Goal: Information Seeking & Learning: Learn about a topic

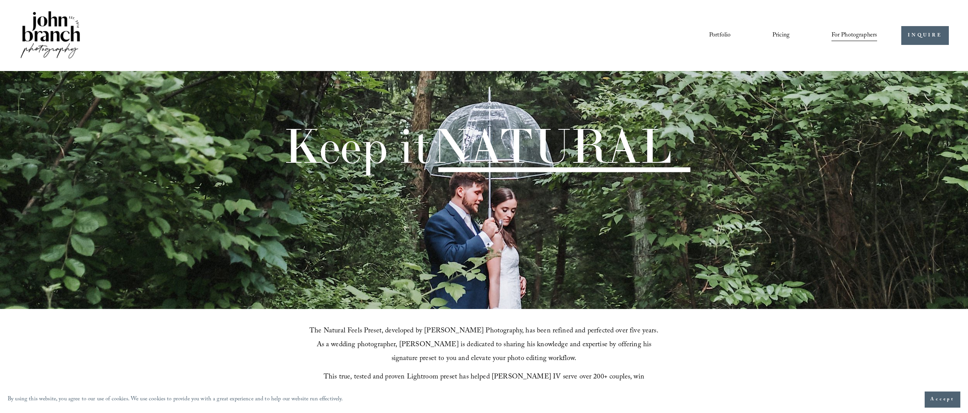
click at [779, 35] on link "Pricing" at bounding box center [780, 35] width 17 height 13
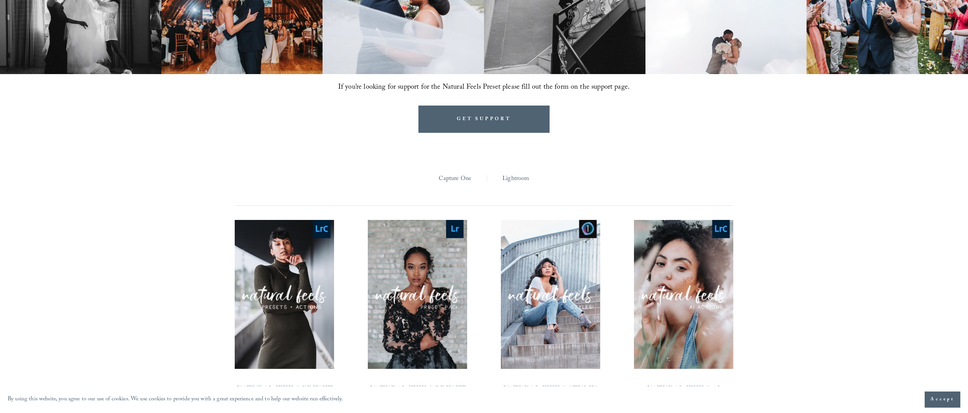
scroll to position [775, 0]
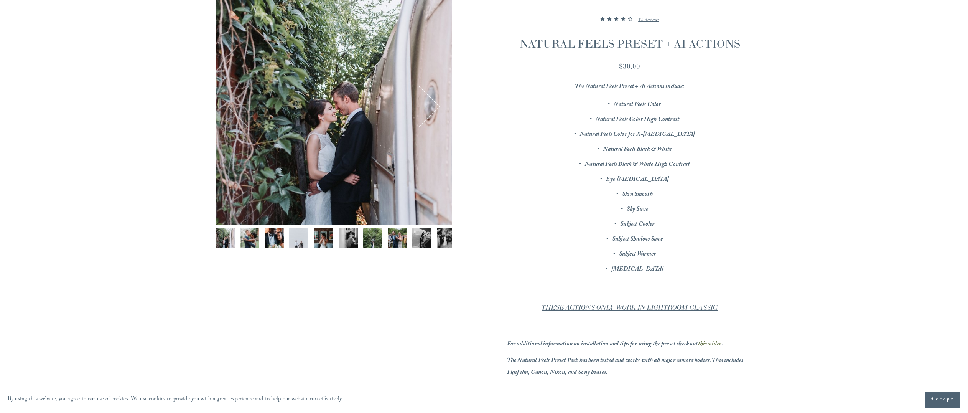
scroll to position [146, 0]
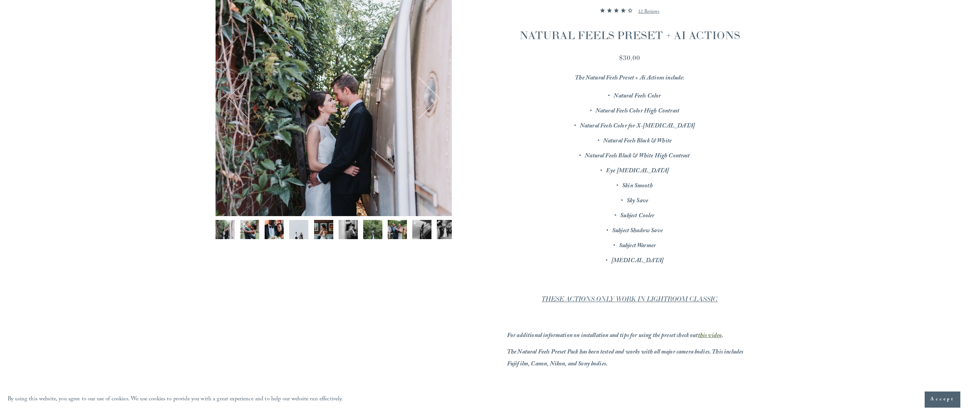
click at [252, 231] on img "Image 2 of 12" at bounding box center [249, 229] width 19 height 19
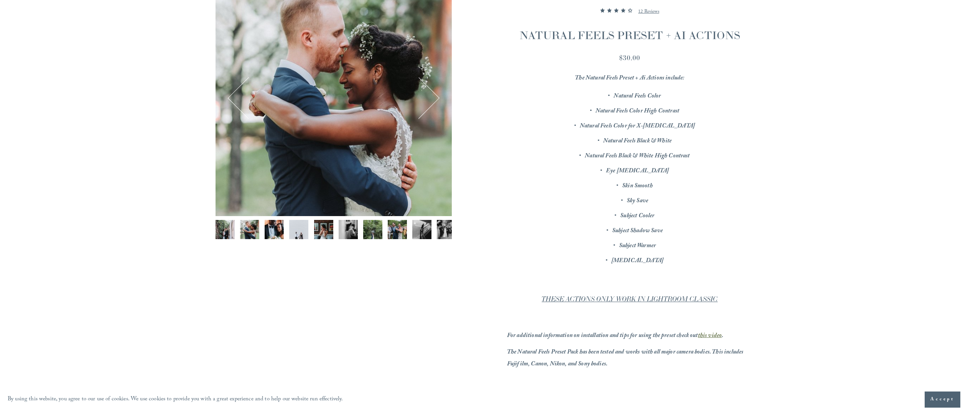
click at [266, 231] on img "Image 3 of 12" at bounding box center [274, 229] width 19 height 19
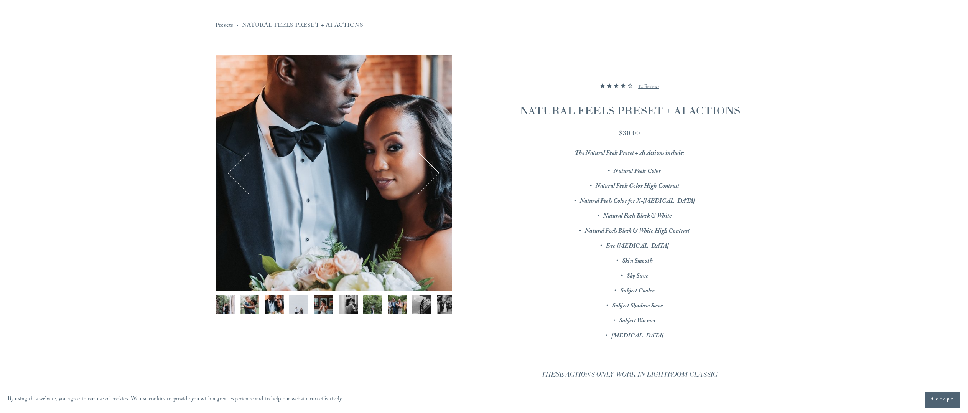
scroll to position [67, 0]
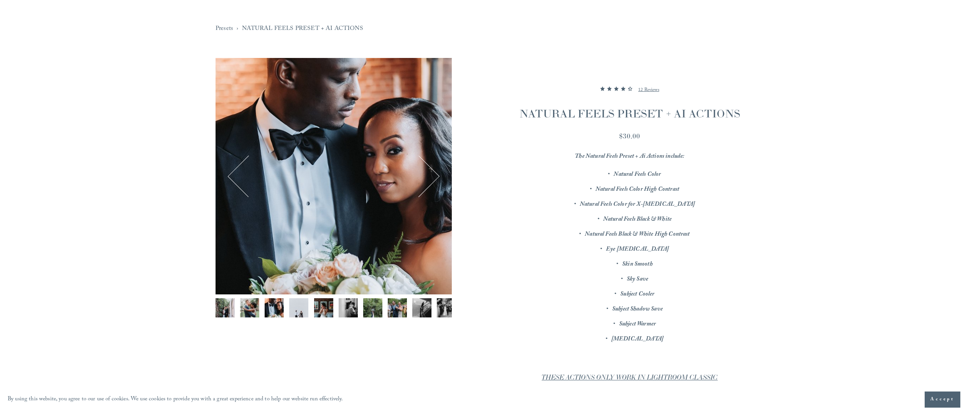
drag, startPoint x: 297, startPoint y: 307, endPoint x: 322, endPoint y: 310, distance: 25.2
click at [297, 307] on img "Image 4 of 12" at bounding box center [298, 307] width 19 height 19
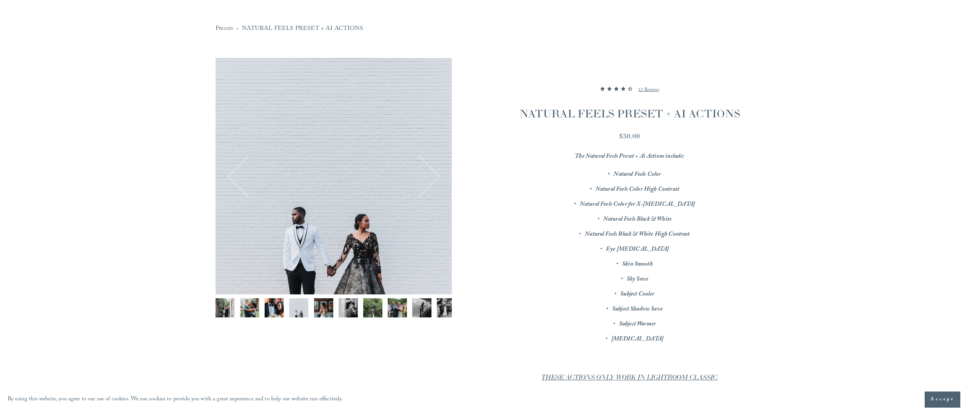
click at [325, 310] on img "Image 5 of 12" at bounding box center [323, 307] width 19 height 19
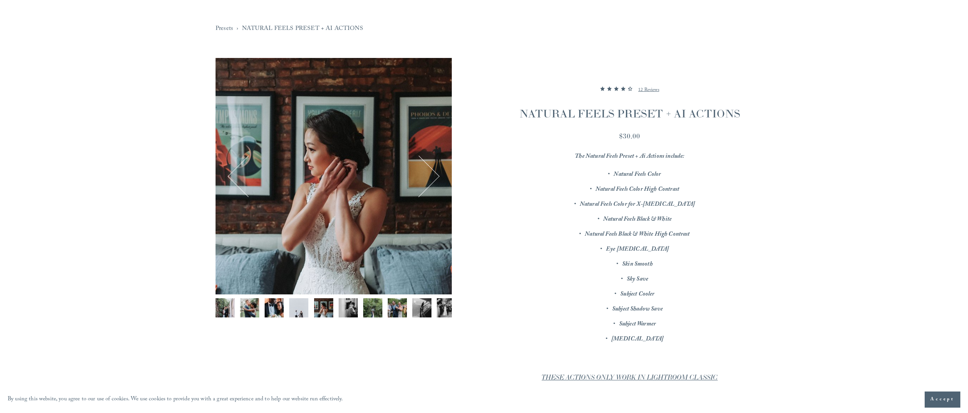
click at [349, 313] on img "Image 6 of 12" at bounding box center [348, 307] width 19 height 19
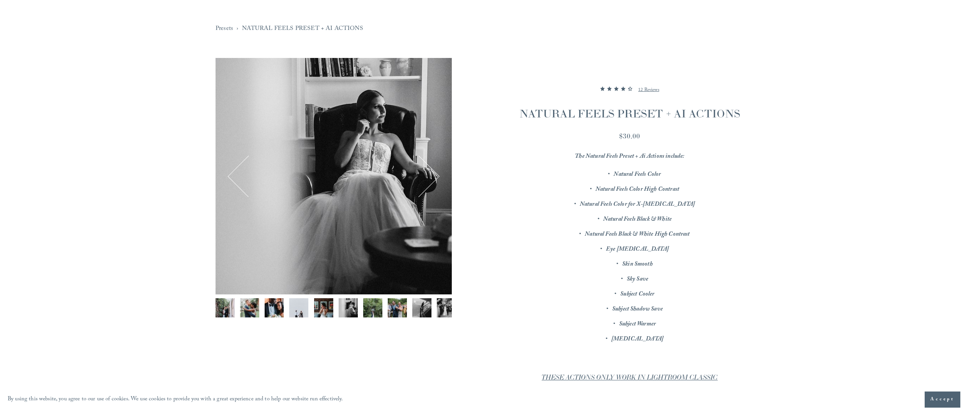
click at [376, 311] on img "Image 7 of 12" at bounding box center [372, 307] width 19 height 19
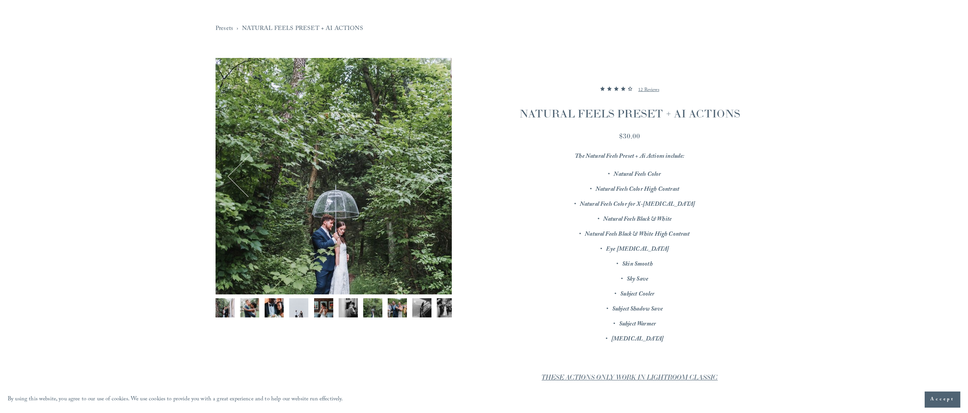
click at [419, 312] on img "Image 9 of 12" at bounding box center [421, 307] width 19 height 19
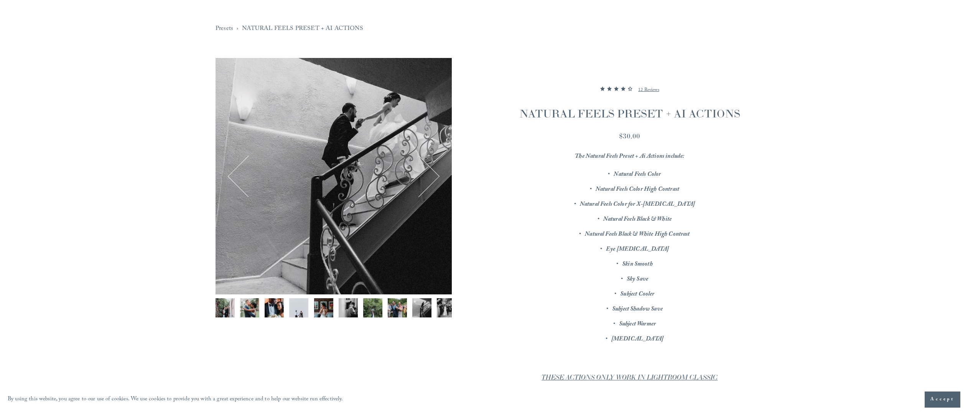
scroll to position [0, 59]
click at [374, 309] on div "Gallery thumbnails" at bounding box center [334, 309] width 236 height 23
click at [400, 309] on div "Gallery thumbnails" at bounding box center [334, 309] width 236 height 23
drag, startPoint x: 408, startPoint y: 309, endPoint x: 383, endPoint y: 309, distance: 24.5
click at [408, 309] on img "Image 11 of 12" at bounding box center [417, 307] width 19 height 19
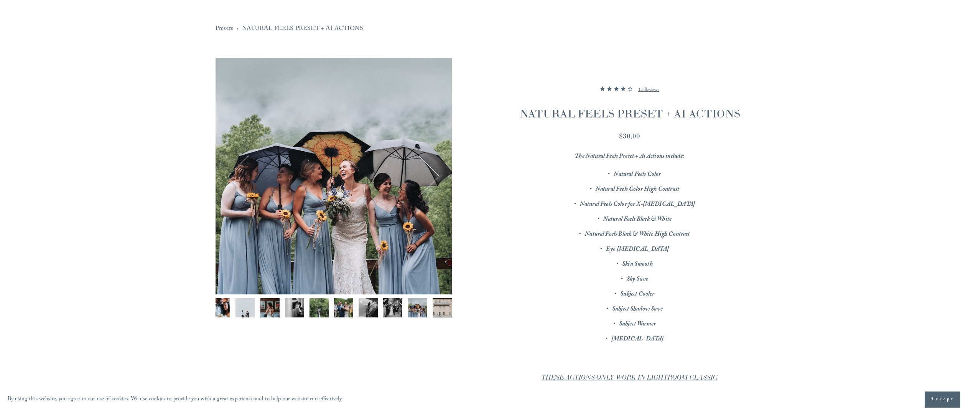
click at [383, 309] on img "Image 10 of 12" at bounding box center [392, 307] width 19 height 19
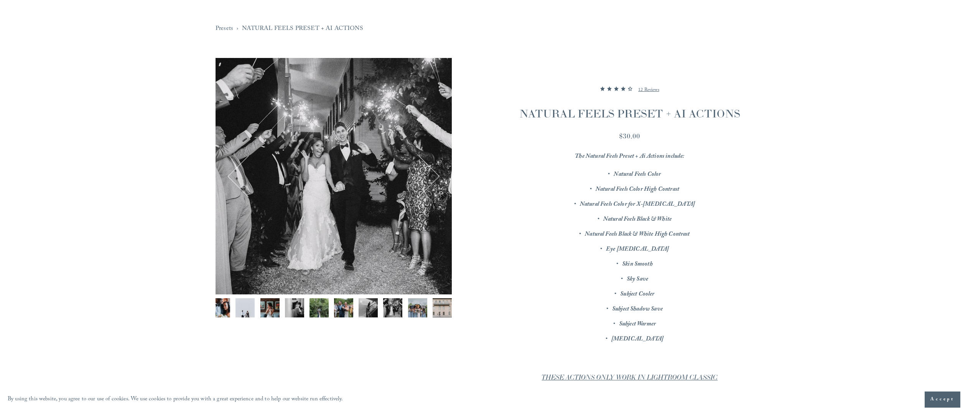
click at [435, 309] on img "Image 12 of 12" at bounding box center [442, 307] width 19 height 19
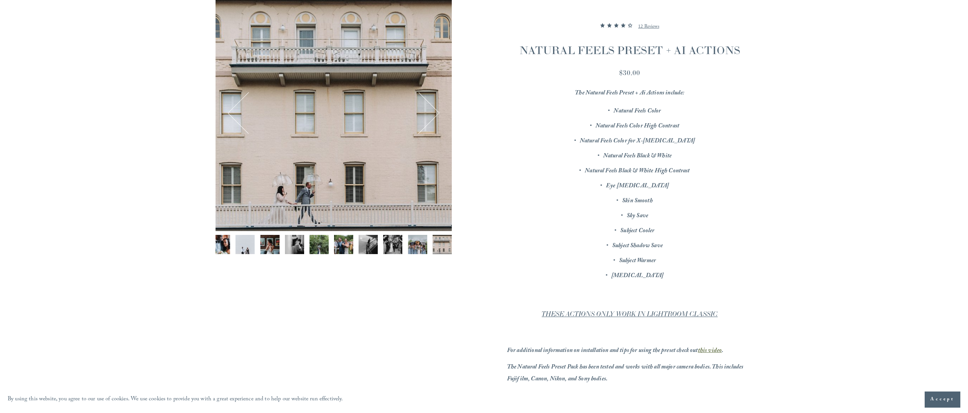
scroll to position [140, 0]
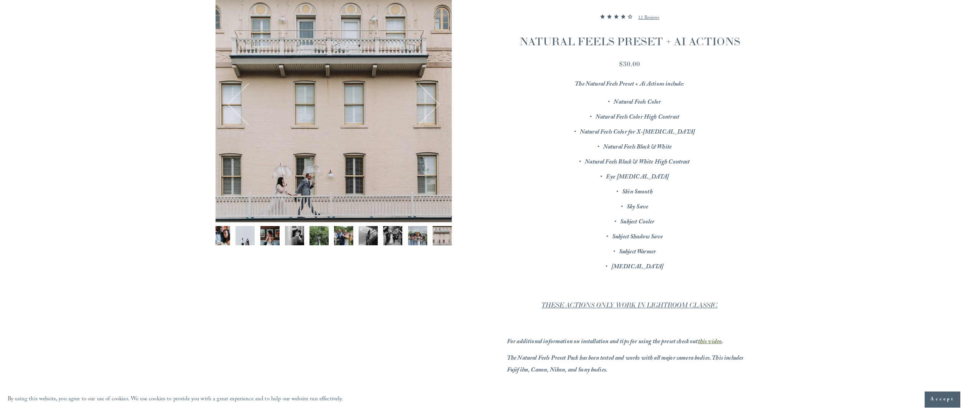
click at [271, 236] on img "Image 5 of 12" at bounding box center [269, 235] width 19 height 19
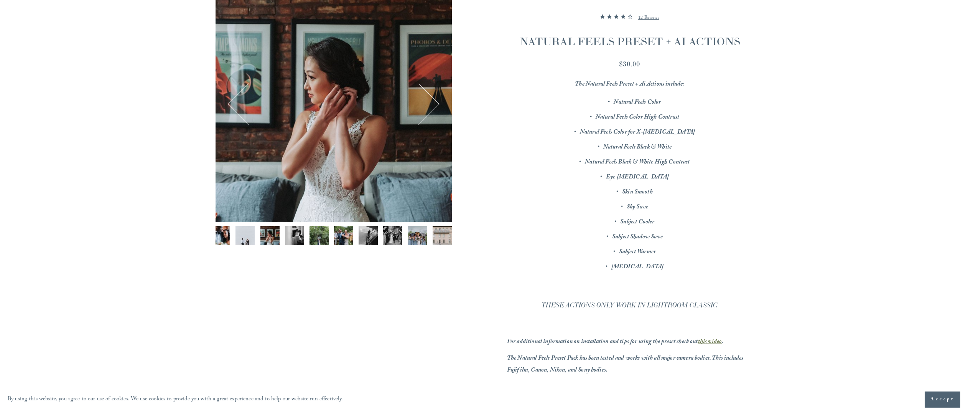
click at [288, 236] on img "Image 6 of 12" at bounding box center [294, 235] width 19 height 19
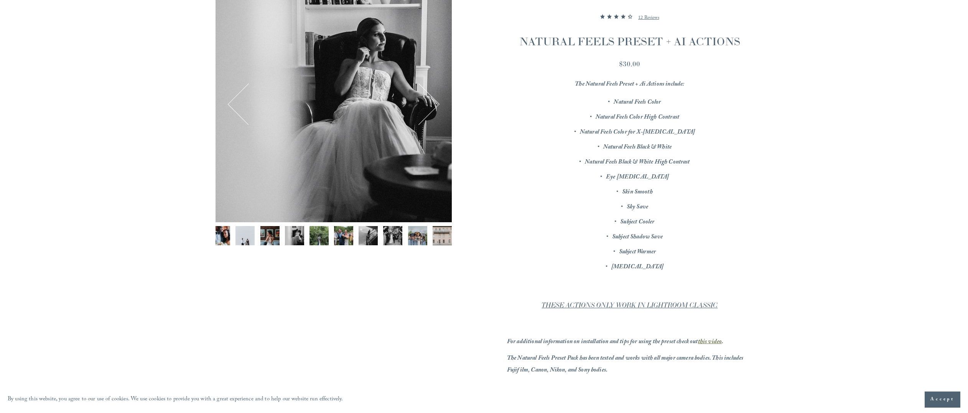
click at [309, 237] on img "Image 7 of 12" at bounding box center [318, 235] width 19 height 19
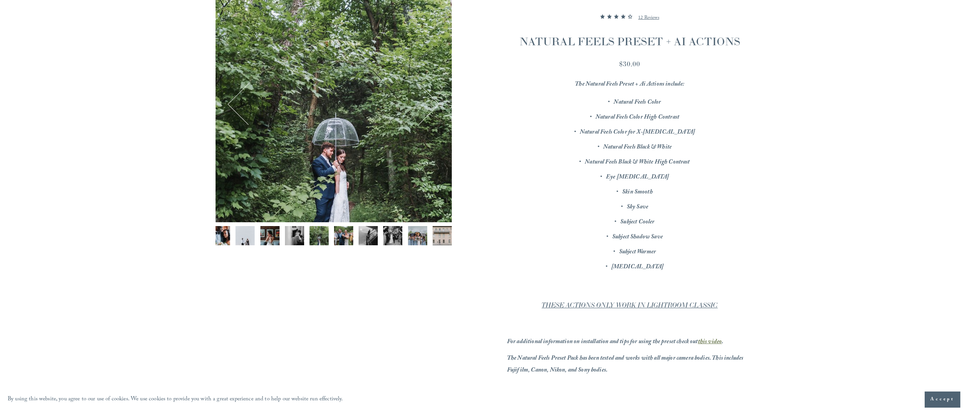
click at [338, 239] on img "Image 8 of 12" at bounding box center [343, 235] width 19 height 19
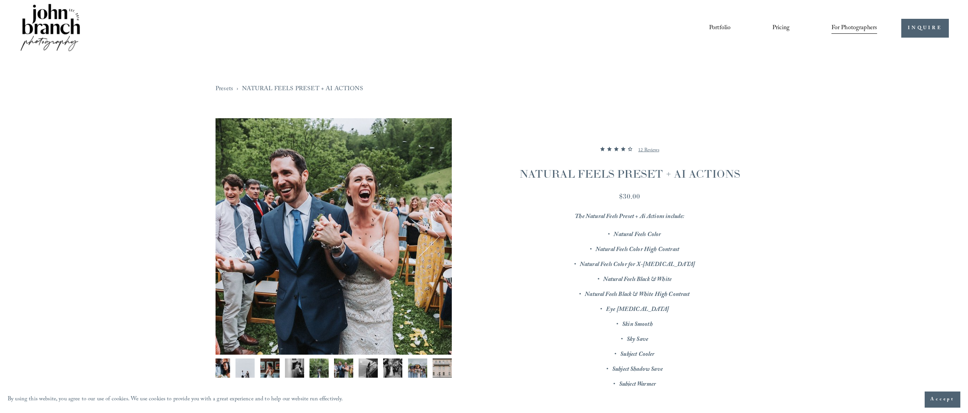
scroll to position [10, 0]
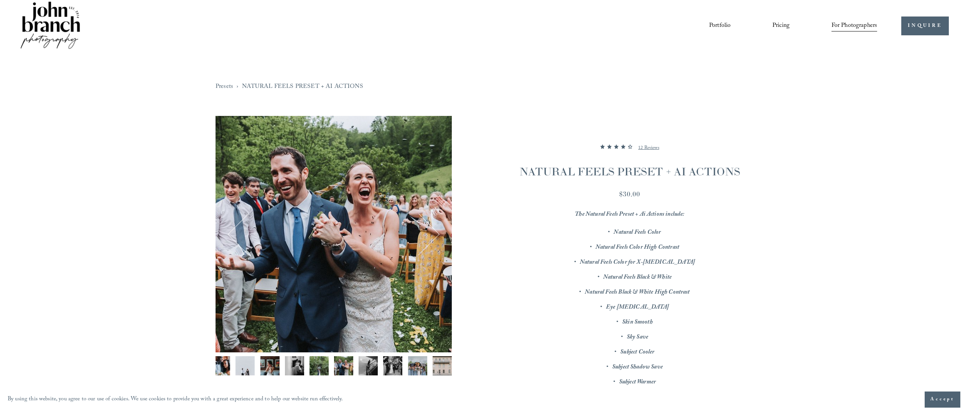
drag, startPoint x: 524, startPoint y: 168, endPoint x: 740, endPoint y: 172, distance: 216.4
click at [740, 172] on h1 "NATURAL FEELS PRESET + AI ACTIONS" at bounding box center [629, 171] width 245 height 15
drag, startPoint x: 673, startPoint y: 173, endPoint x: 750, endPoint y: 193, distance: 79.3
click at [748, 186] on section "NATURAL FEELS PRESET + AI ACTIONS 4.416666666666667 out of 5 stars 12 Reviews $…" at bounding box center [602, 356] width 301 height 480
drag, startPoint x: 730, startPoint y: 230, endPoint x: 709, endPoint y: 258, distance: 34.9
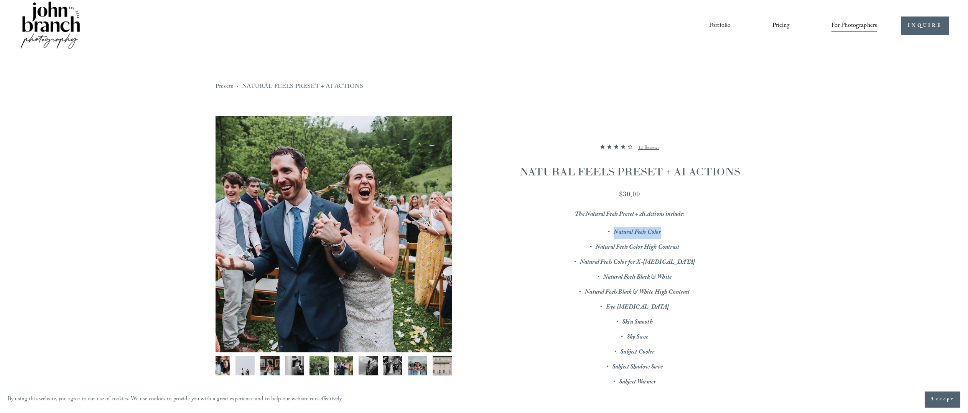
click at [727, 235] on div "The Natural Feels Preset + Ai Actions include: Natural Feels Color Natural Feel…" at bounding box center [629, 386] width 245 height 355
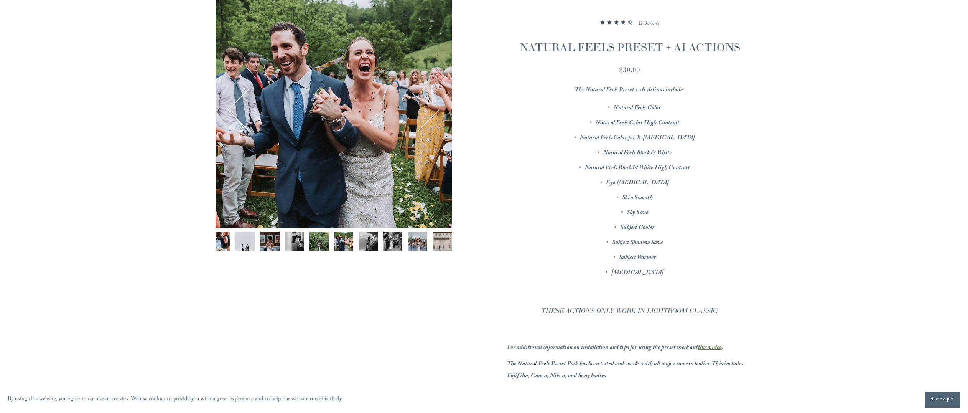
click at [607, 260] on p "Subject Warmer" at bounding box center [637, 258] width 230 height 12
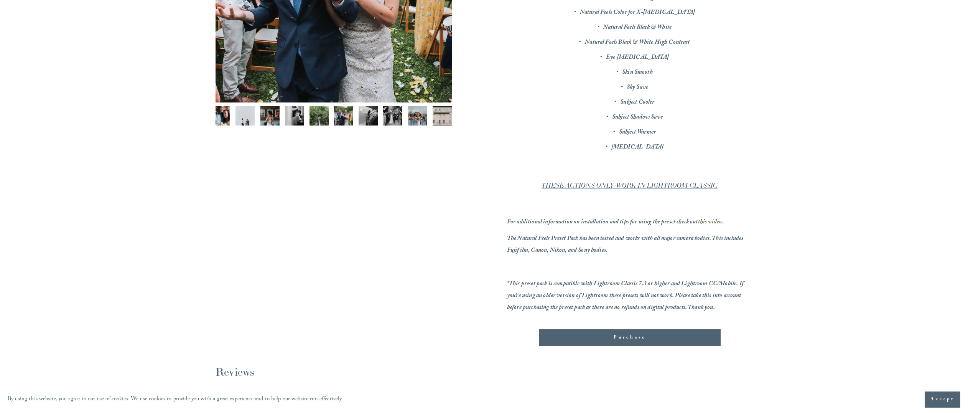
scroll to position [353, 0]
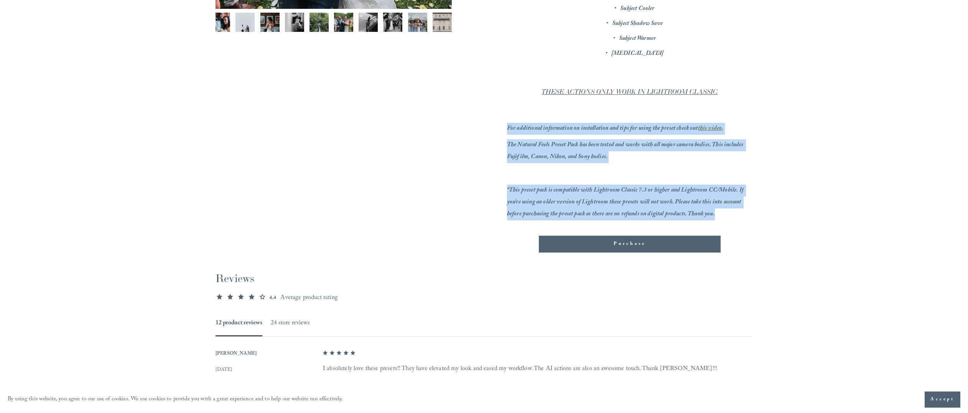
drag, startPoint x: 507, startPoint y: 127, endPoint x: 740, endPoint y: 210, distance: 247.4
click at [740, 210] on div "The Natural Feels Preset + Ai Actions include: Natural Feels Color Natural Feel…" at bounding box center [629, 42] width 245 height 355
click at [797, 211] on section "Presets NATURAL FEELS PRESET + AI ACTIONS 8 / 12 Image 1 of 12" at bounding box center [484, 241] width 968 height 1045
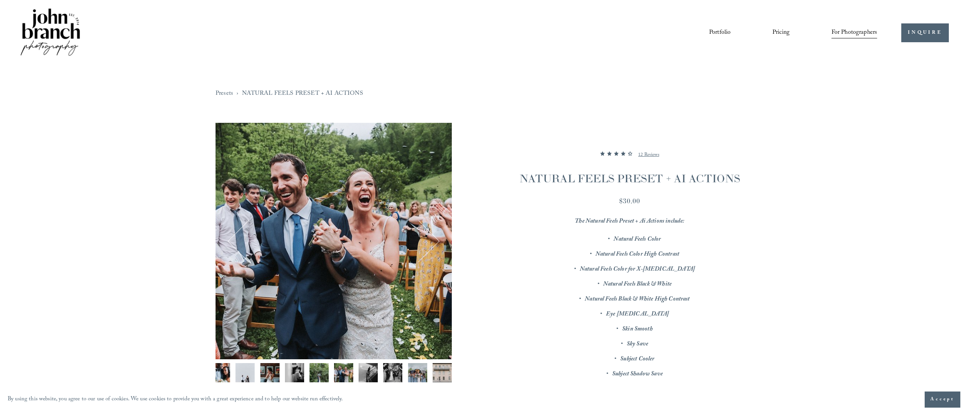
scroll to position [0, 0]
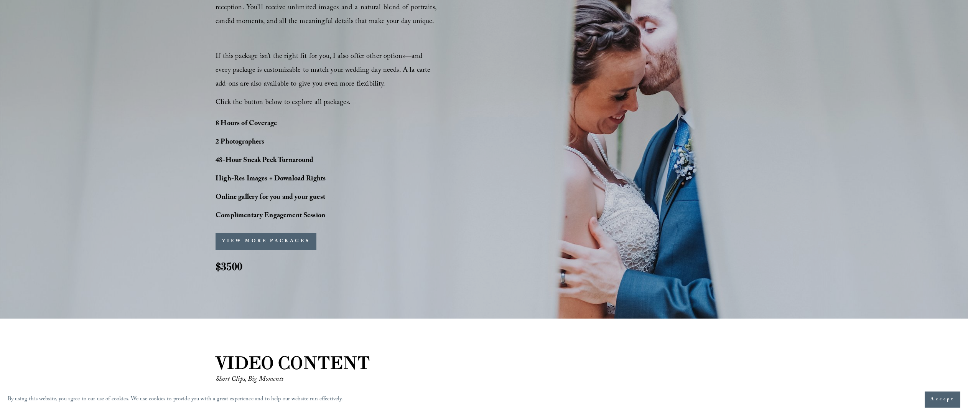
scroll to position [655, 0]
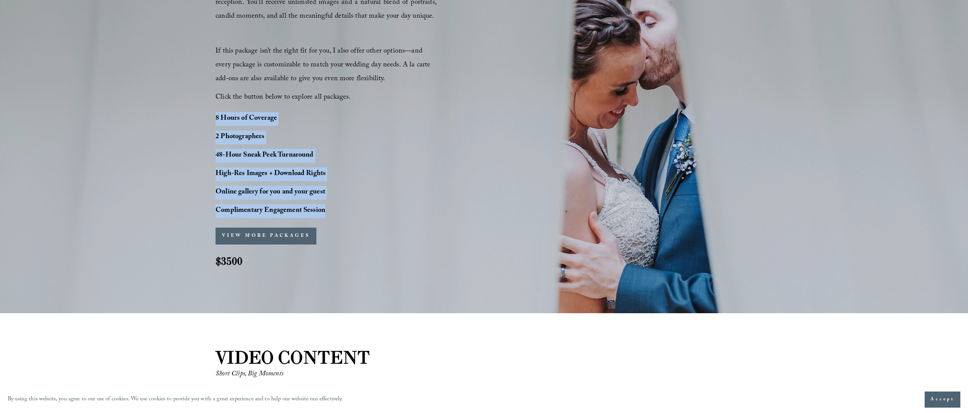
drag, startPoint x: 216, startPoint y: 117, endPoint x: 339, endPoint y: 206, distance: 151.1
click at [338, 206] on div "8 Hours of Coverage 2 Photographers 48-Hour Sneak Peek Turnaround High-Res Imag…" at bounding box center [292, 165] width 153 height 106
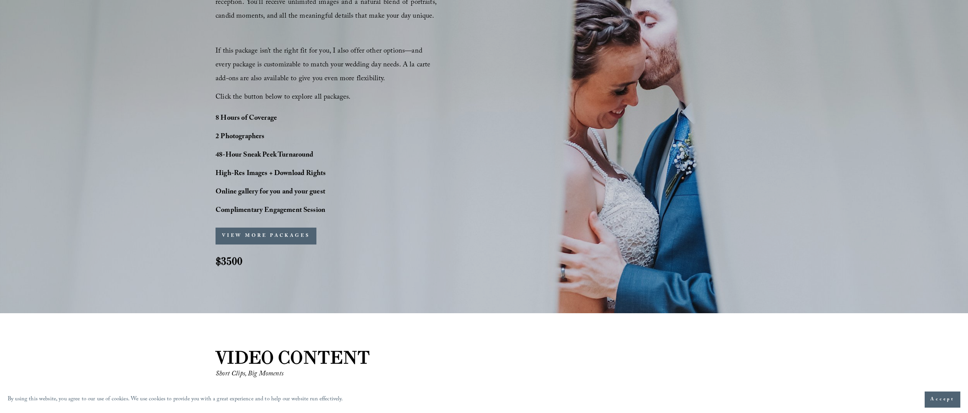
click at [339, 205] on p "Complimentary Engagement Session" at bounding box center [292, 211] width 153 height 14
